Goal: Transaction & Acquisition: Purchase product/service

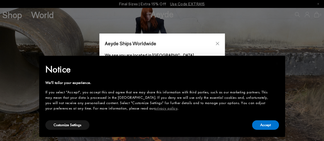
click at [218, 42] on icon "Close" at bounding box center [217, 43] width 4 height 4
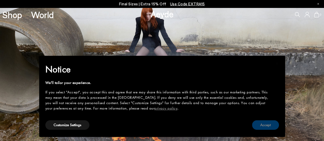
click at [265, 122] on button "Accept" at bounding box center [265, 124] width 27 height 9
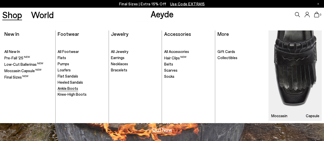
click at [69, 88] on span "Ankle Boots" at bounding box center [68, 88] width 20 height 5
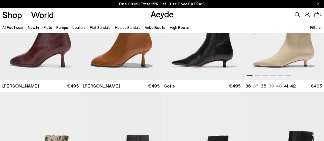
scroll to position [487, 0]
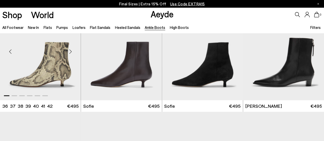
click at [30, 66] on img "1 / 6" at bounding box center [40, 50] width 81 height 102
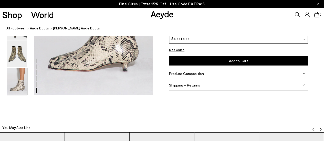
click at [23, 81] on img at bounding box center [17, 81] width 20 height 27
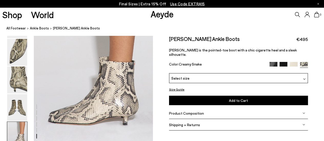
scroll to position [832, 0]
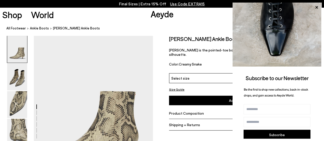
click at [19, 48] on img at bounding box center [17, 49] width 20 height 27
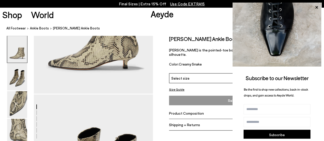
scroll to position [51, 0]
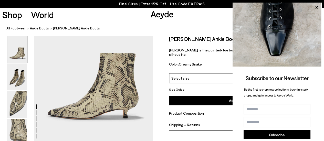
drag, startPoint x: 121, startPoint y: 89, endPoint x: 159, endPoint y: 104, distance: 40.7
click at [159, 104] on div "Size Guide Shoes Belt Our shoes come in European sizing. The easiest way to mea…" at bounding box center [238, 85] width 171 height 99
click at [317, 6] on icon at bounding box center [316, 7] width 7 height 7
